Goal: Obtain resource: Download file/media

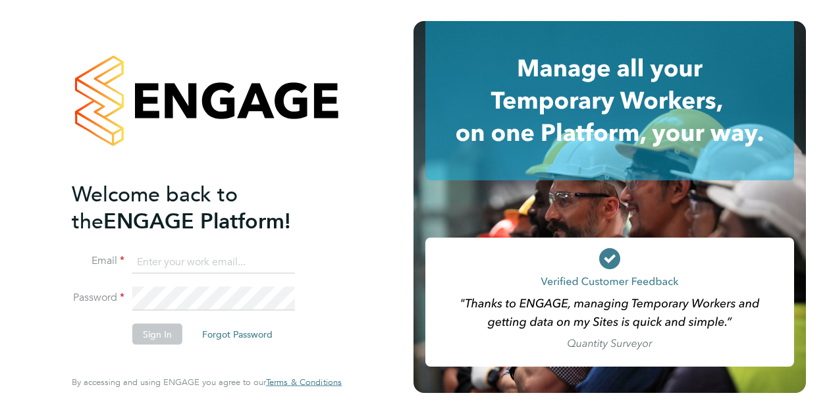
drag, startPoint x: 155, startPoint y: 261, endPoint x: 174, endPoint y: 255, distance: 20.8
click at [155, 261] on input at bounding box center [213, 262] width 163 height 24
type input "marie.fraser@vistry.co.uk"
click at [161, 336] on button "Sign In" at bounding box center [157, 333] width 50 height 21
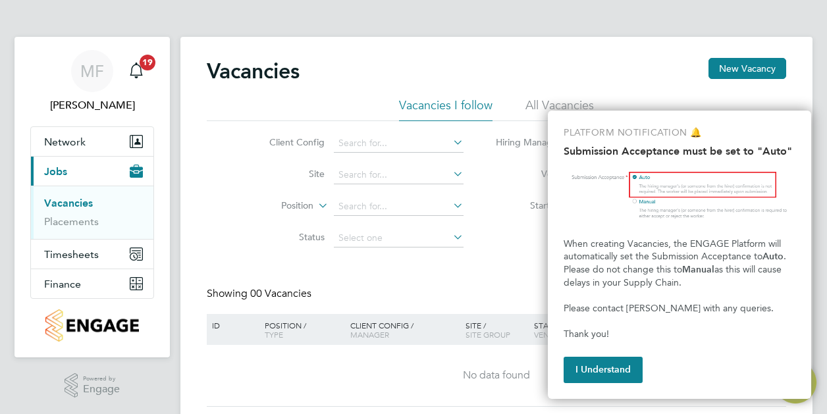
drag, startPoint x: 609, startPoint y: 367, endPoint x: 577, endPoint y: 346, distance: 39.4
click at [609, 367] on button "I Understand" at bounding box center [602, 370] width 79 height 26
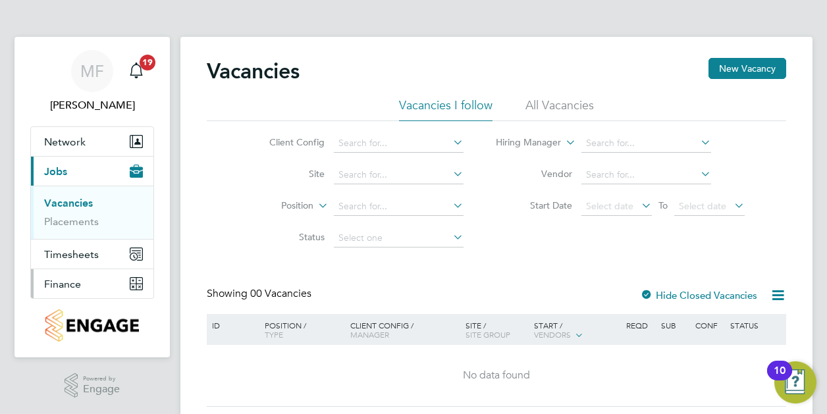
click at [80, 282] on span "Finance" at bounding box center [62, 284] width 37 height 13
click at [66, 289] on span "Finance" at bounding box center [62, 284] width 37 height 13
click at [111, 284] on button "Finance" at bounding box center [92, 283] width 122 height 29
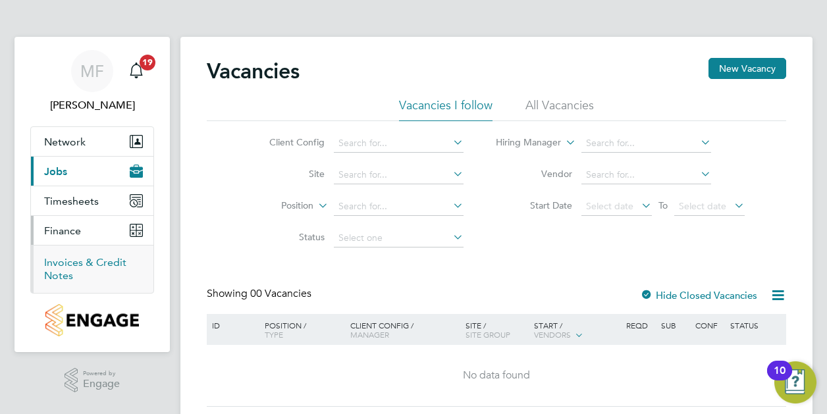
click at [66, 263] on link "Invoices & Credit Notes" at bounding box center [85, 269] width 82 height 26
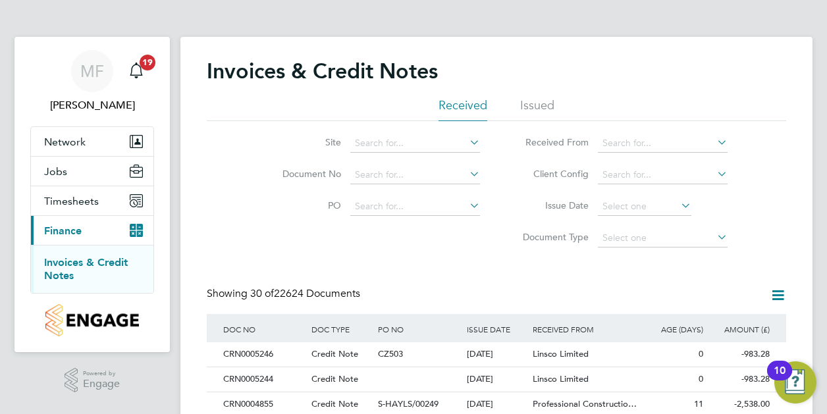
click at [467, 141] on icon at bounding box center [467, 142] width 0 height 18
type input "d"
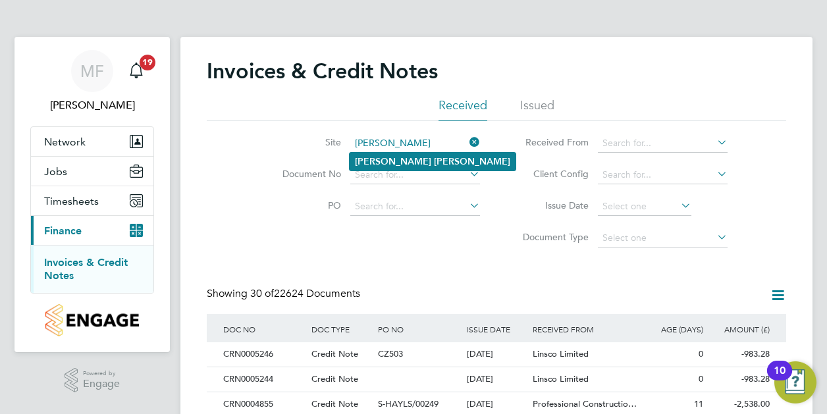
type input "Dean Beck"
click at [414, 155] on li "Dean Beck" at bounding box center [433, 162] width 166 height 18
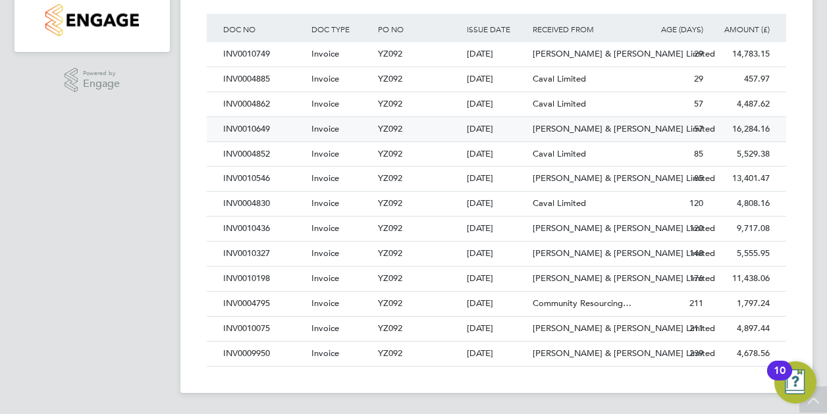
click at [686, 129] on div "57" at bounding box center [673, 129] width 66 height 24
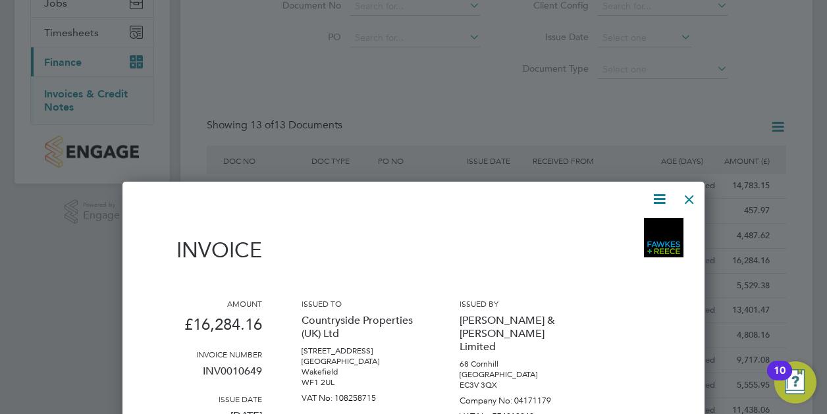
click at [663, 202] on icon at bounding box center [659, 199] width 16 height 16
click at [756, 123] on div at bounding box center [413, 207] width 827 height 414
click at [692, 97] on div at bounding box center [413, 207] width 827 height 414
click at [687, 199] on div at bounding box center [689, 196] width 24 height 24
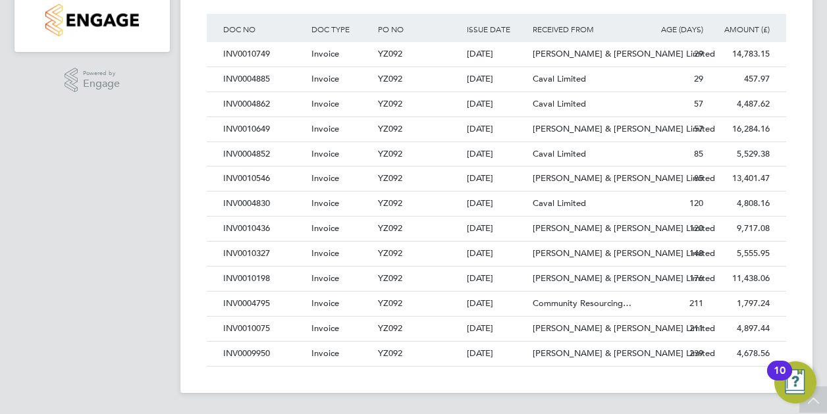
drag, startPoint x: 326, startPoint y: 201, endPoint x: 309, endPoint y: 201, distance: 17.8
click at [326, 201] on span "Invoice" at bounding box center [325, 202] width 28 height 11
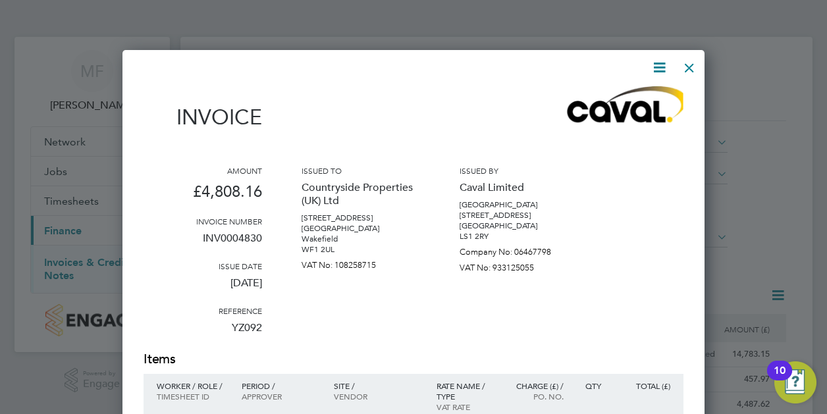
click at [693, 63] on div at bounding box center [689, 65] width 24 height 24
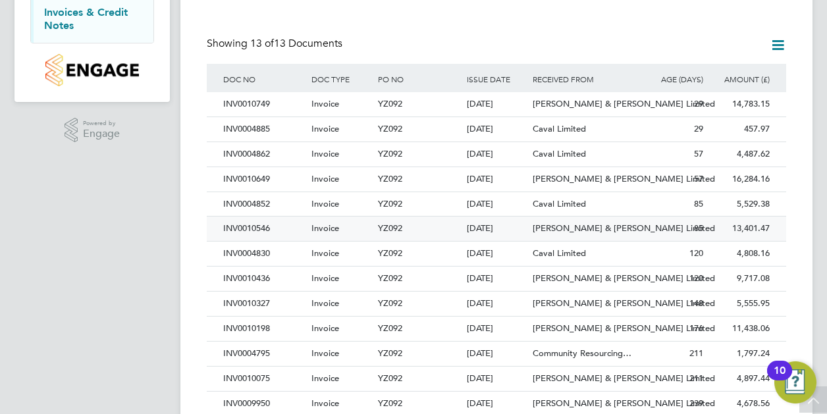
scroll to position [263, 0]
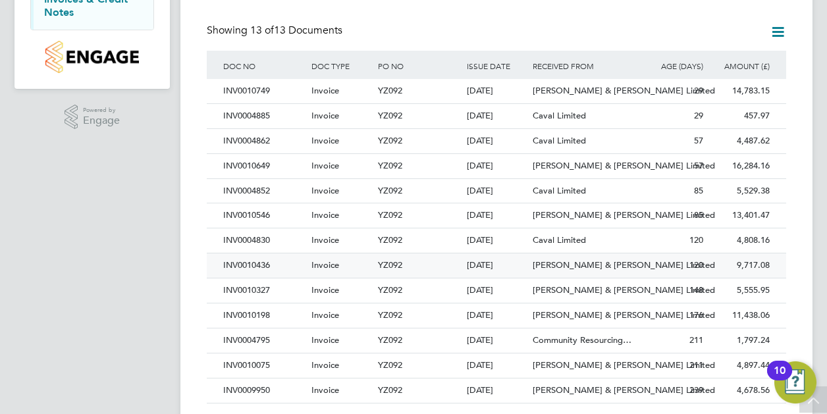
click at [249, 265] on div "INV0010436" at bounding box center [264, 265] width 88 height 24
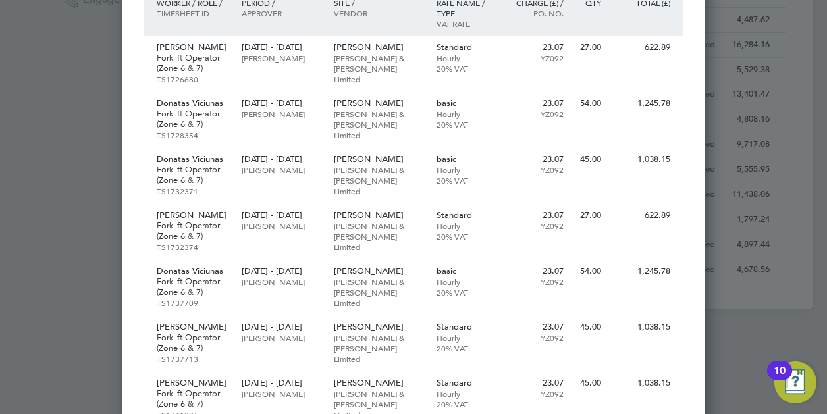
scroll to position [132, 0]
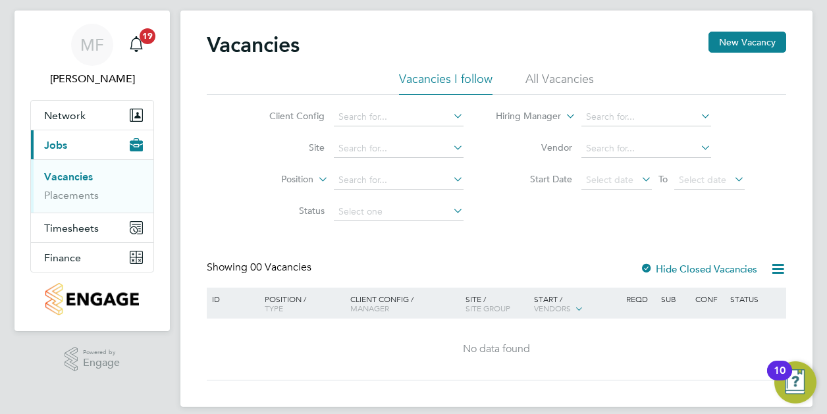
scroll to position [40, 0]
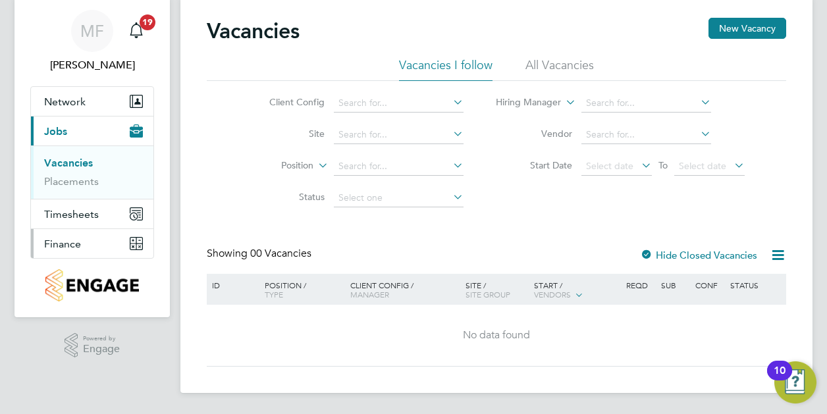
click at [144, 245] on button "Finance" at bounding box center [92, 243] width 122 height 29
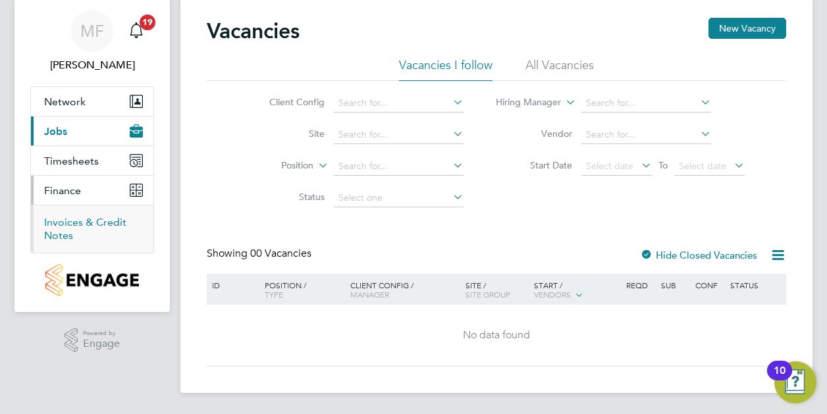
click at [74, 226] on link "Invoices & Credit Notes" at bounding box center [85, 229] width 82 height 26
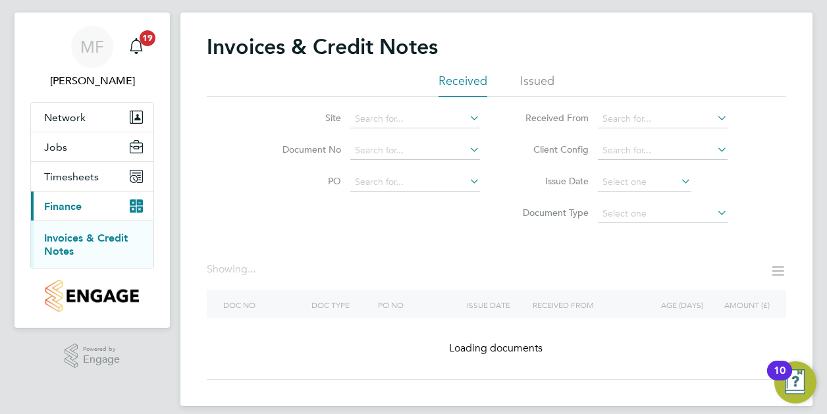
scroll to position [38, 0]
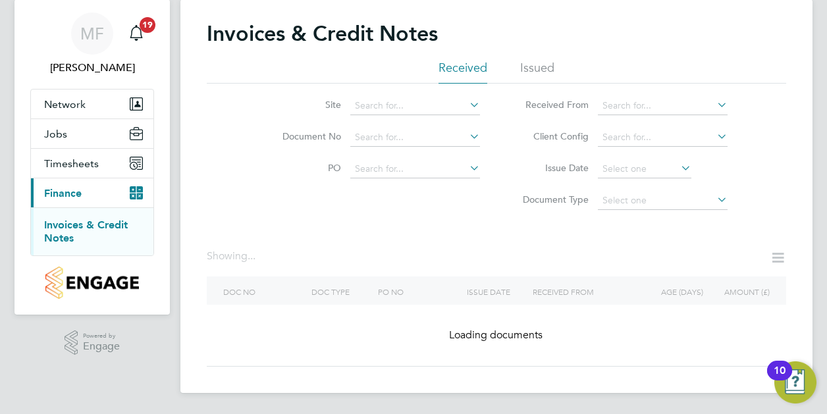
click at [467, 105] on icon at bounding box center [467, 104] width 0 height 18
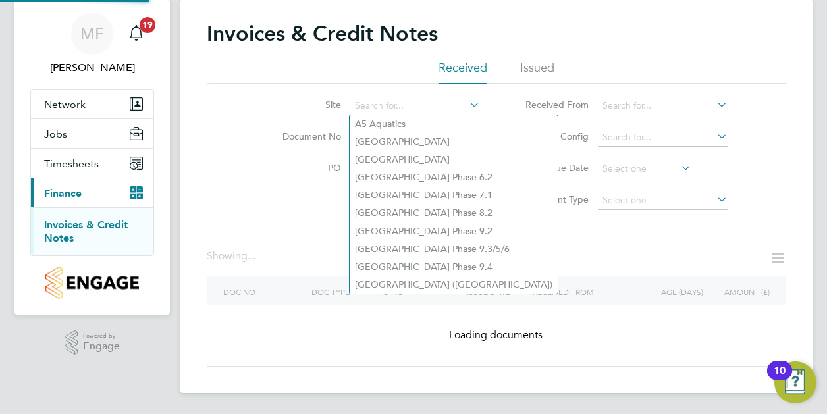
click at [378, 90] on li "Site" at bounding box center [372, 106] width 247 height 32
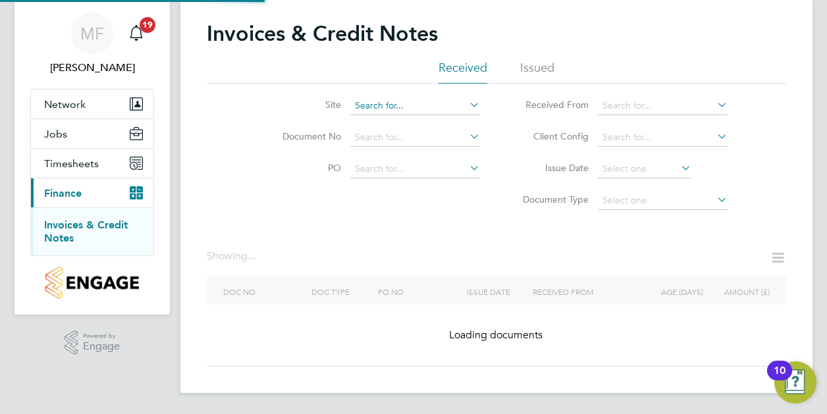
click at [371, 99] on input at bounding box center [415, 106] width 130 height 18
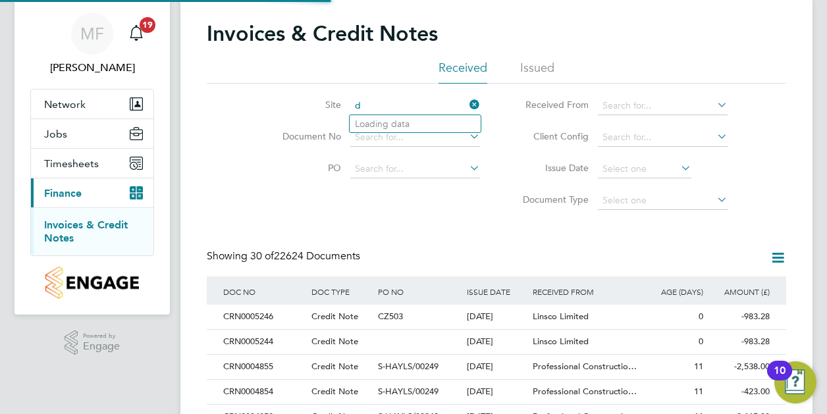
scroll to position [0, 0]
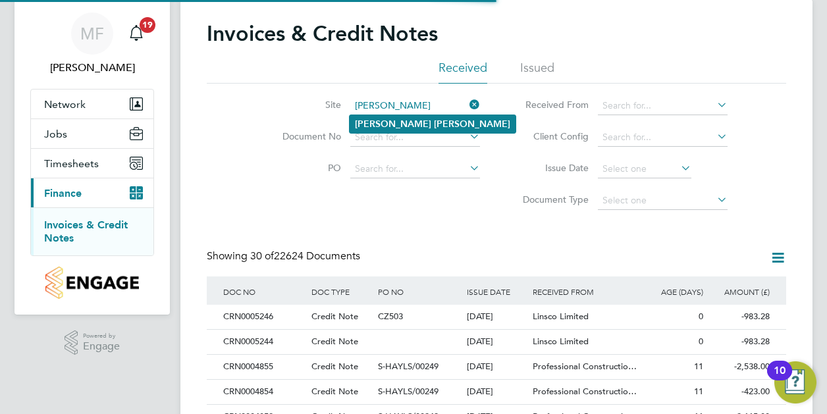
click at [402, 122] on li "[PERSON_NAME]" at bounding box center [433, 124] width 166 height 18
type input "Dean Beck"
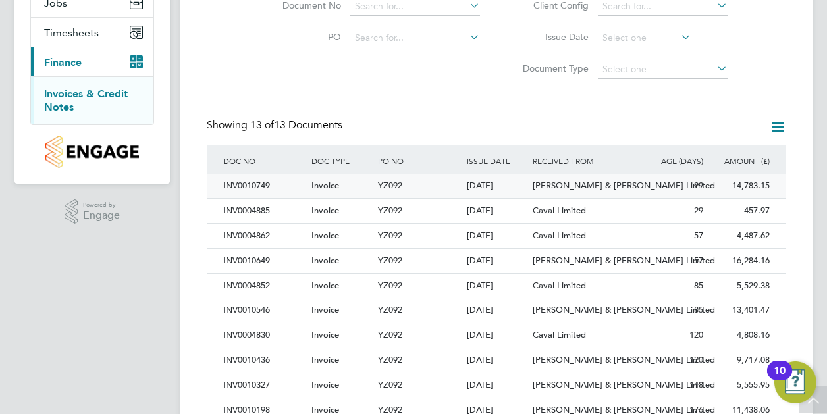
click at [245, 185] on div "INV0010749" at bounding box center [264, 186] width 88 height 24
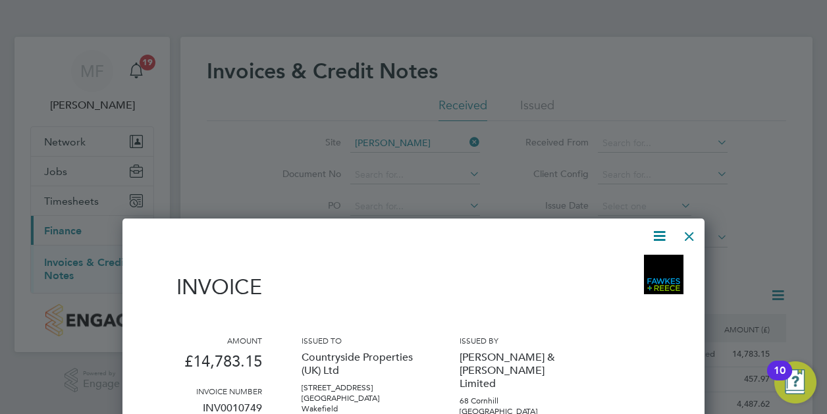
click at [654, 234] on icon at bounding box center [659, 236] width 16 height 16
click at [598, 266] on li "Download Invoice" at bounding box center [619, 267] width 91 height 18
drag, startPoint x: 691, startPoint y: 235, endPoint x: 683, endPoint y: 230, distance: 10.0
click at [691, 235] on div at bounding box center [689, 233] width 24 height 24
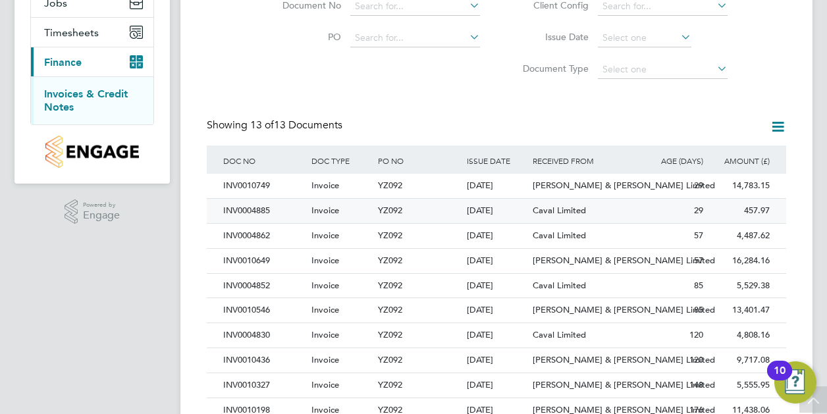
click at [261, 210] on div "INV0004885" at bounding box center [264, 211] width 88 height 24
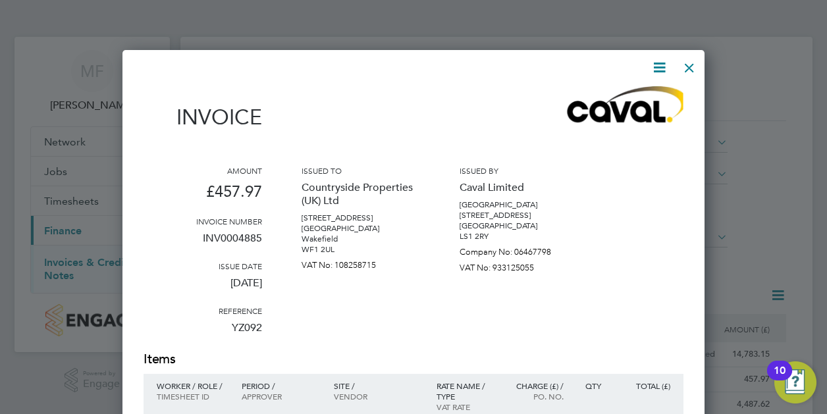
click at [663, 71] on icon at bounding box center [659, 67] width 16 height 16
click at [611, 93] on li "Download Invoice" at bounding box center [619, 99] width 91 height 18
drag, startPoint x: 690, startPoint y: 68, endPoint x: 669, endPoint y: 70, distance: 20.5
click at [690, 68] on div at bounding box center [689, 65] width 24 height 24
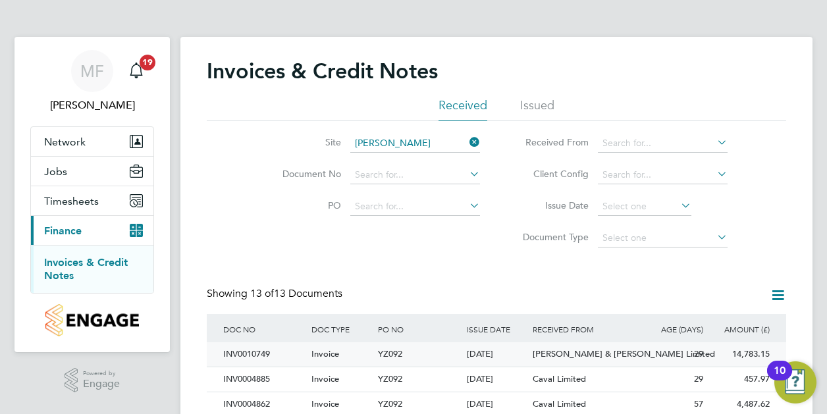
scroll to position [66, 0]
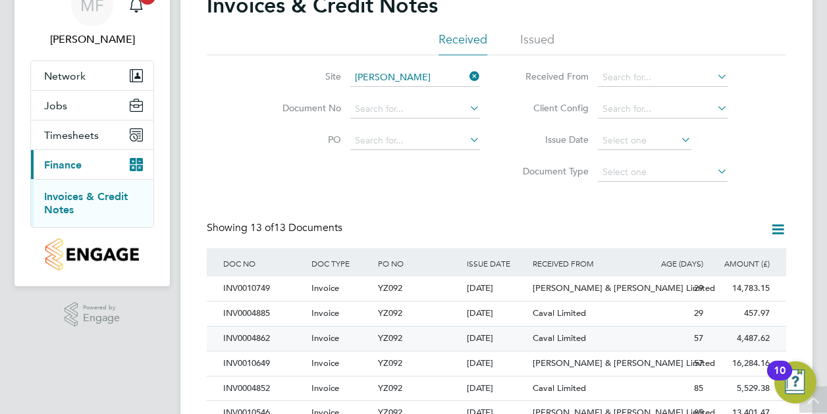
click at [263, 340] on div "INV0004862" at bounding box center [264, 338] width 88 height 24
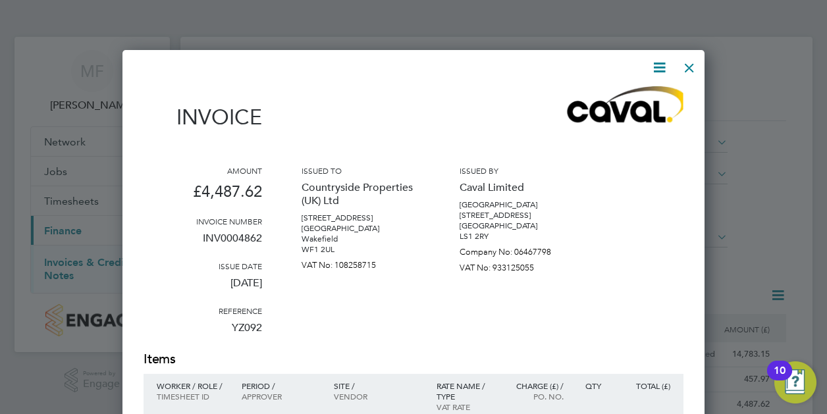
click at [660, 66] on icon at bounding box center [659, 67] width 16 height 16
click at [619, 103] on li "Download Invoice" at bounding box center [619, 99] width 91 height 18
click at [685, 66] on div at bounding box center [689, 65] width 24 height 24
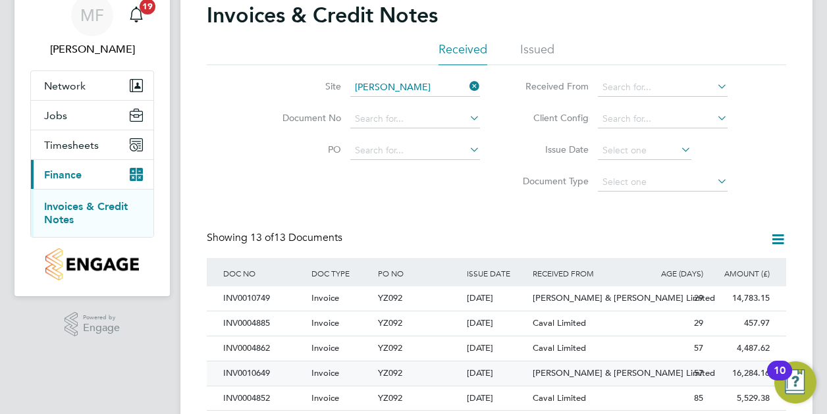
scroll to position [132, 0]
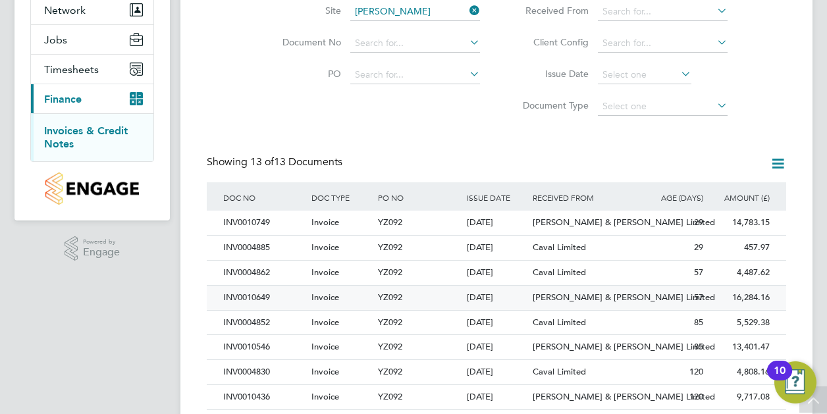
click at [255, 296] on div "INV0010649" at bounding box center [264, 298] width 88 height 24
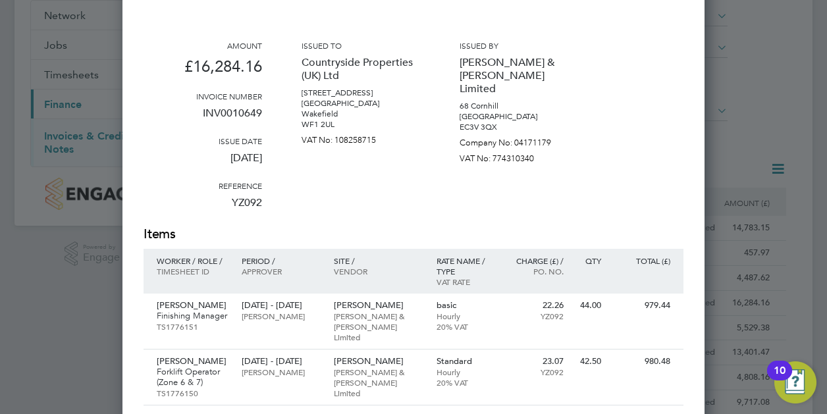
scroll to position [66, 0]
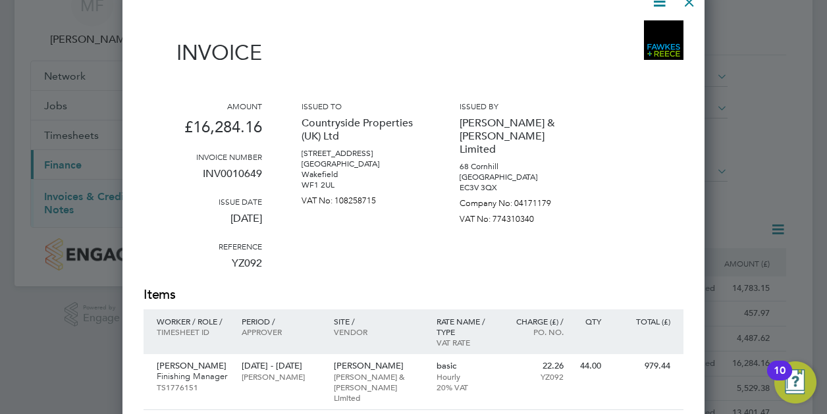
click at [661, 9] on icon at bounding box center [659, 1] width 16 height 16
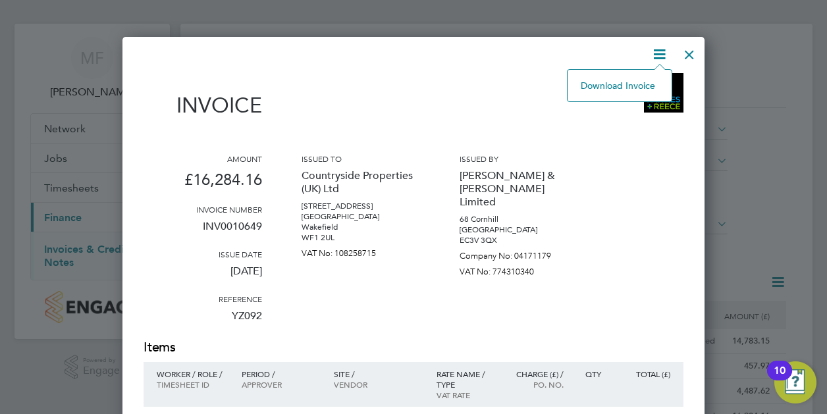
scroll to position [0, 0]
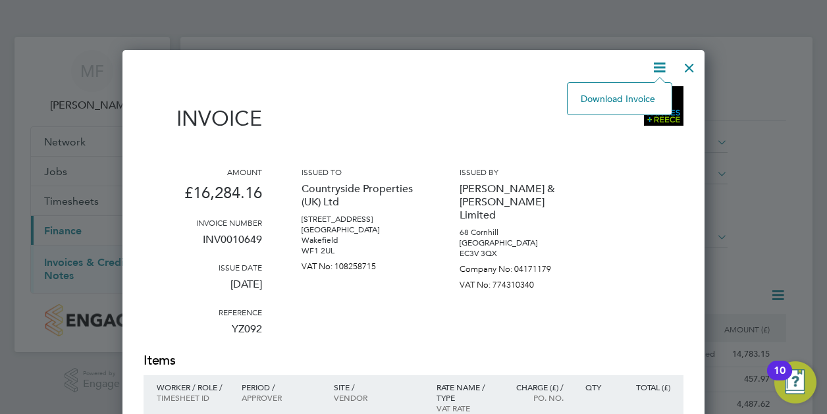
click at [625, 95] on li "Download Invoice" at bounding box center [619, 99] width 91 height 18
click at [686, 71] on div at bounding box center [689, 65] width 24 height 24
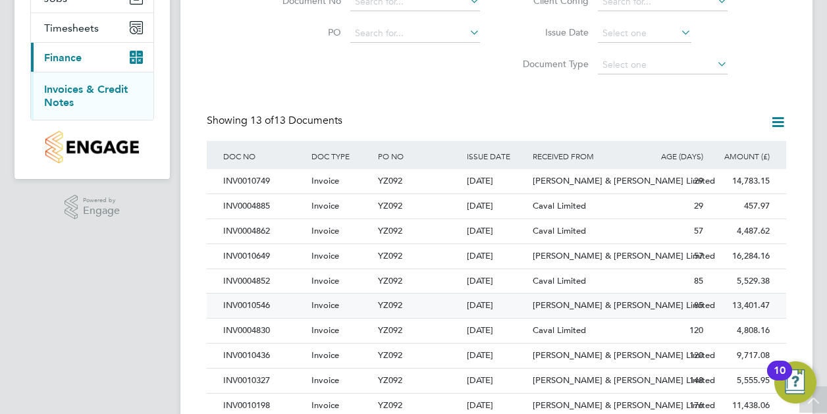
scroll to position [197, 0]
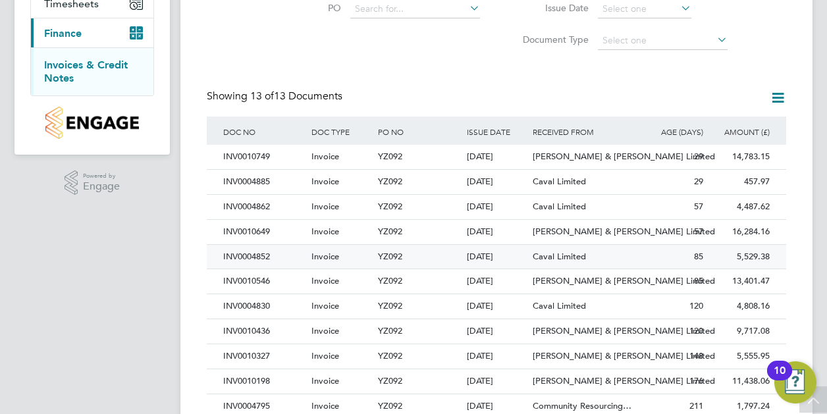
click at [261, 257] on div "INV0004852" at bounding box center [264, 257] width 88 height 24
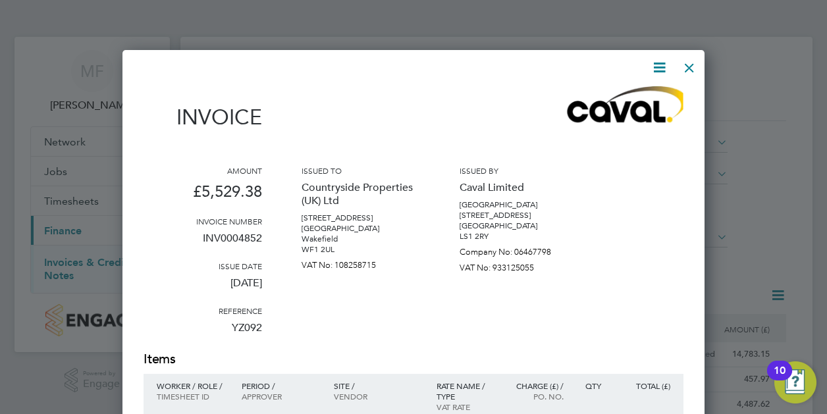
click at [656, 70] on icon at bounding box center [659, 67] width 16 height 16
click at [605, 99] on li "Download Invoice" at bounding box center [619, 99] width 91 height 18
click at [689, 66] on div at bounding box center [689, 65] width 24 height 24
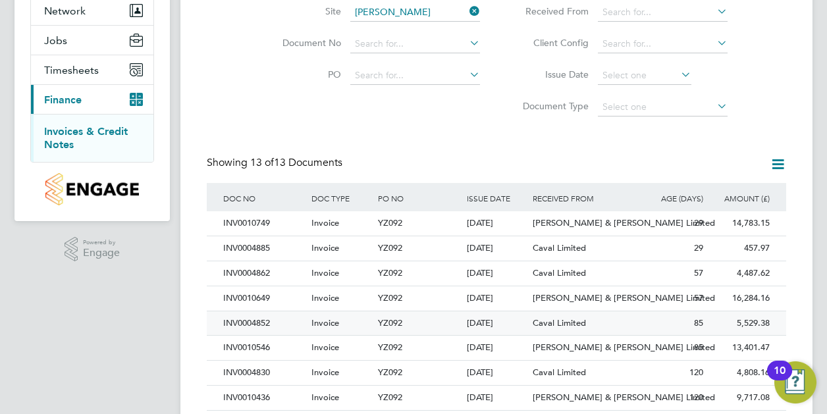
scroll to position [132, 0]
click at [255, 349] on div "INV0010546" at bounding box center [264, 347] width 88 height 24
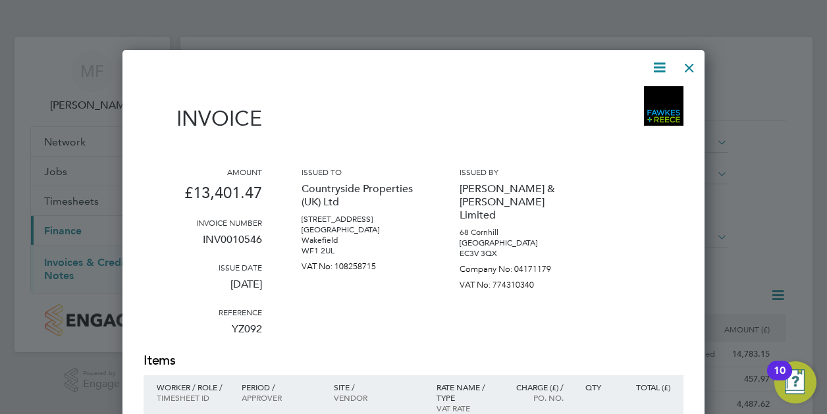
click at [657, 67] on icon at bounding box center [659, 67] width 16 height 16
click at [603, 92] on li "Download Invoice" at bounding box center [619, 99] width 91 height 18
click at [419, 114] on div "Invoice" at bounding box center [413, 115] width 540 height 58
click at [690, 68] on div at bounding box center [689, 65] width 24 height 24
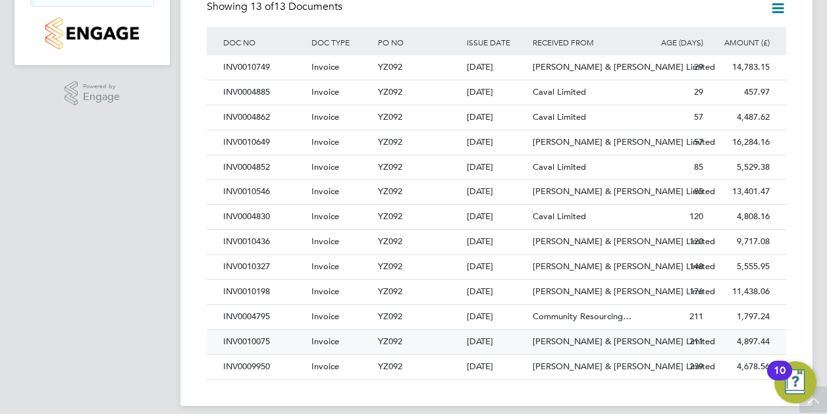
scroll to position [300, 0]
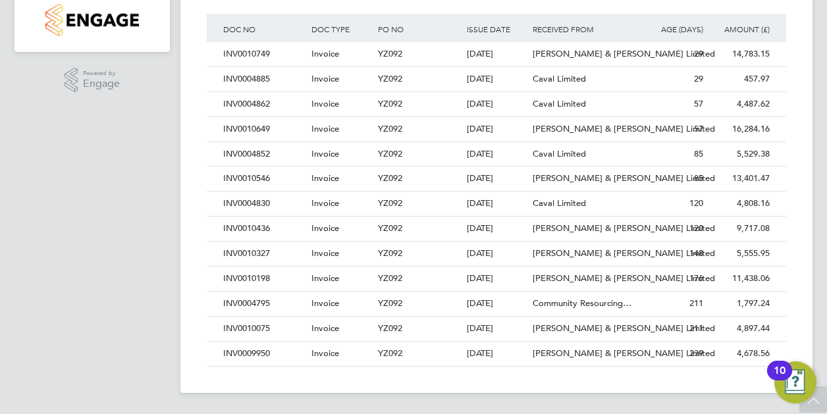
click at [486, 128] on div "04 Aug 2025" at bounding box center [496, 129] width 66 height 24
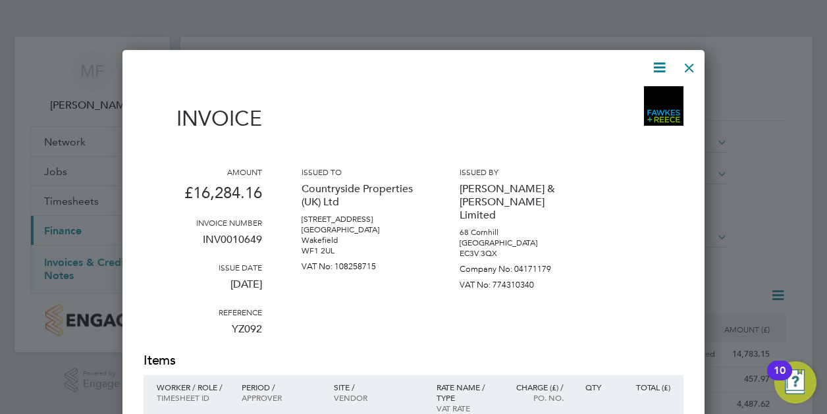
click at [691, 65] on div at bounding box center [689, 65] width 24 height 24
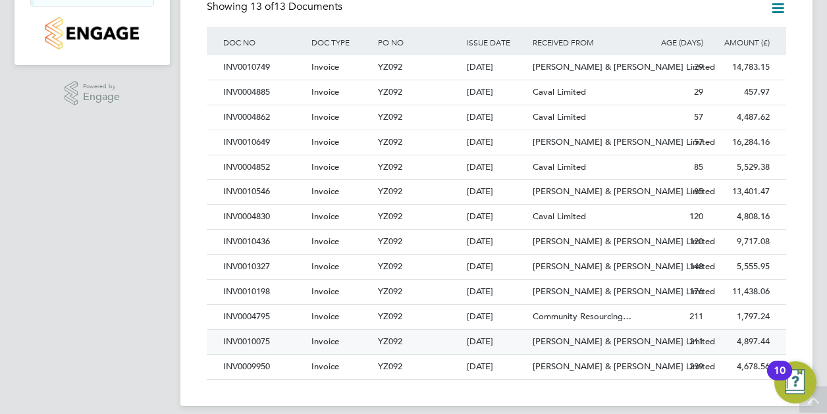
scroll to position [300, 0]
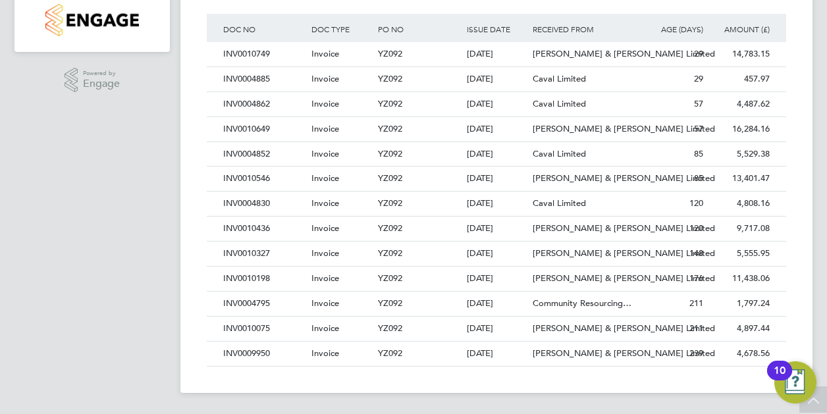
click at [255, 306] on div "INV0004795" at bounding box center [264, 304] width 88 height 24
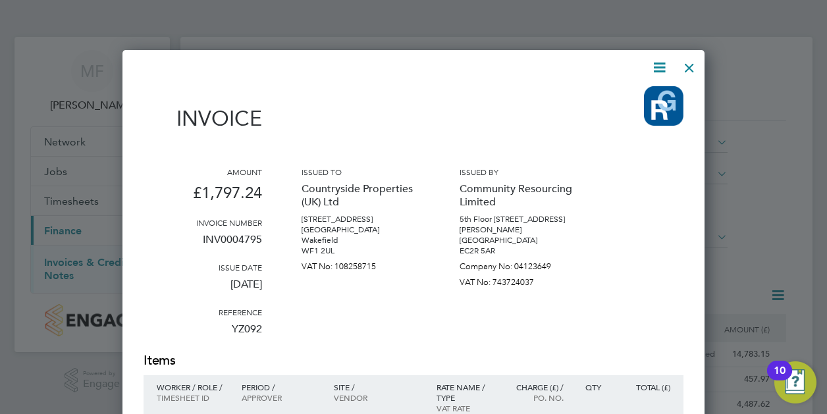
click at [663, 68] on icon at bounding box center [659, 67] width 16 height 16
click at [635, 98] on li "Download Invoice" at bounding box center [619, 99] width 91 height 18
drag, startPoint x: 691, startPoint y: 64, endPoint x: 690, endPoint y: 57, distance: 7.4
click at [690, 64] on div at bounding box center [689, 65] width 24 height 24
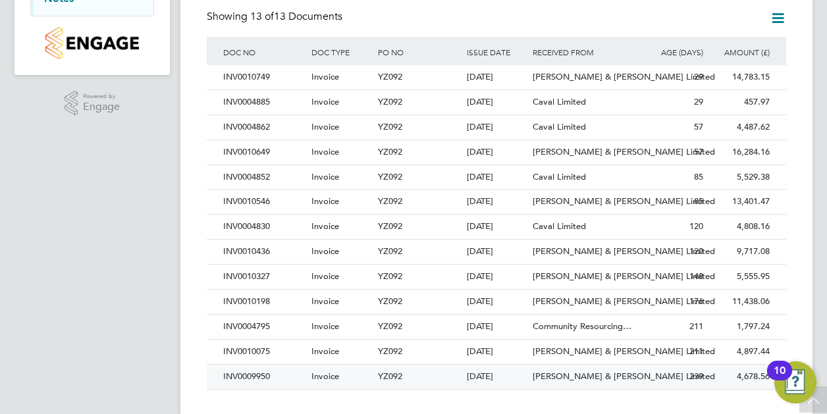
scroll to position [300, 0]
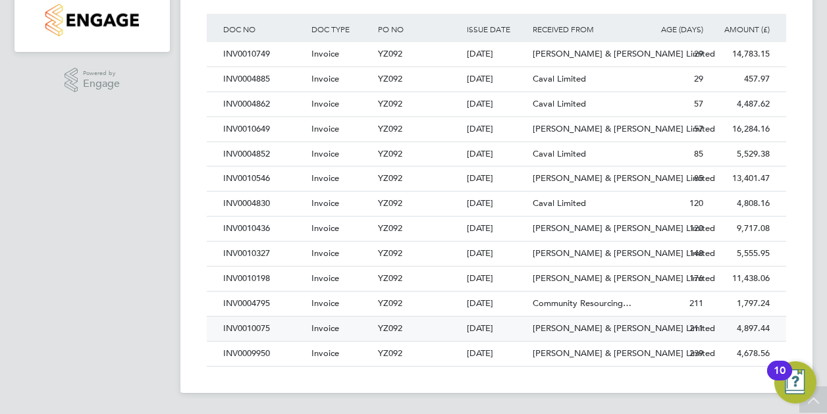
click at [249, 327] on div "INV0010075" at bounding box center [264, 329] width 88 height 24
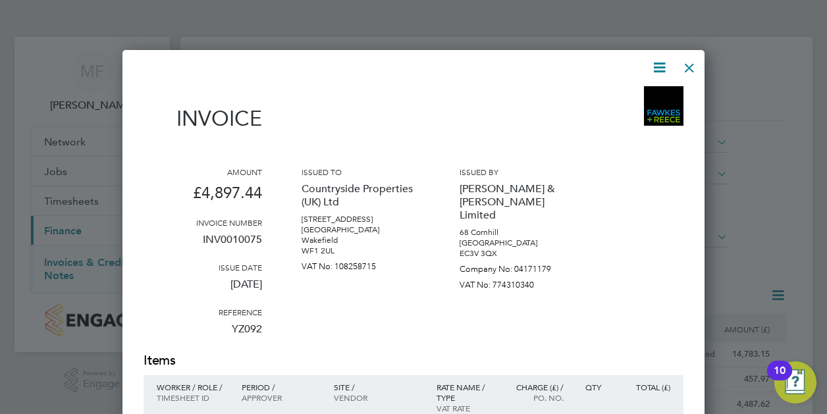
click at [661, 61] on icon at bounding box center [659, 67] width 16 height 16
click at [615, 108] on li "Download Invoice" at bounding box center [619, 99] width 91 height 18
click at [688, 70] on div at bounding box center [689, 65] width 24 height 24
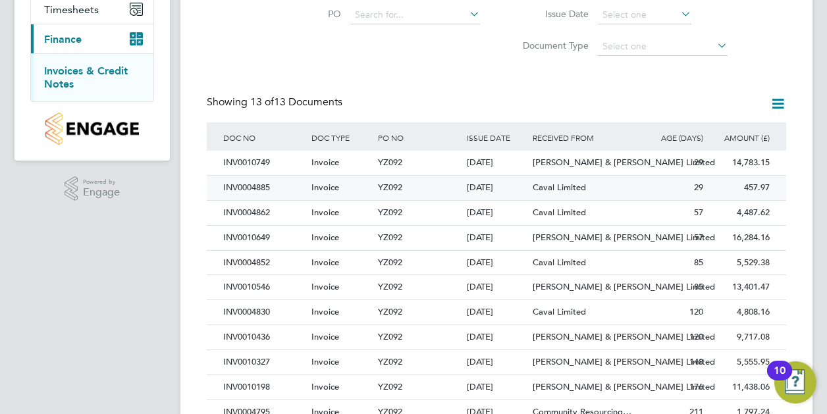
scroll to position [197, 0]
